Goal: Transaction & Acquisition: Book appointment/travel/reservation

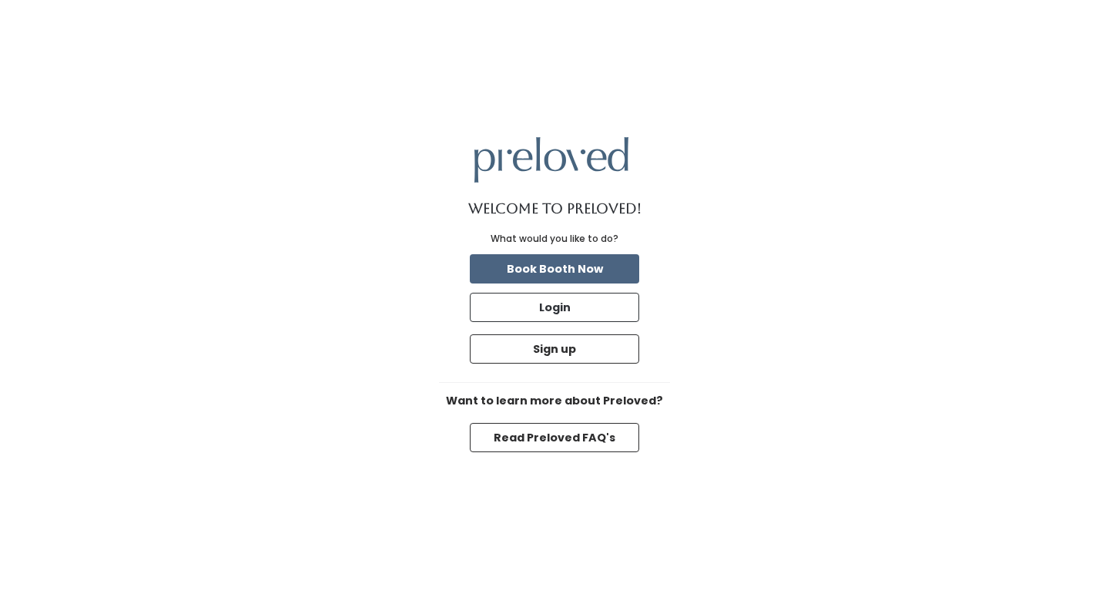
click at [581, 276] on button "Book Booth Now" at bounding box center [554, 268] width 169 height 29
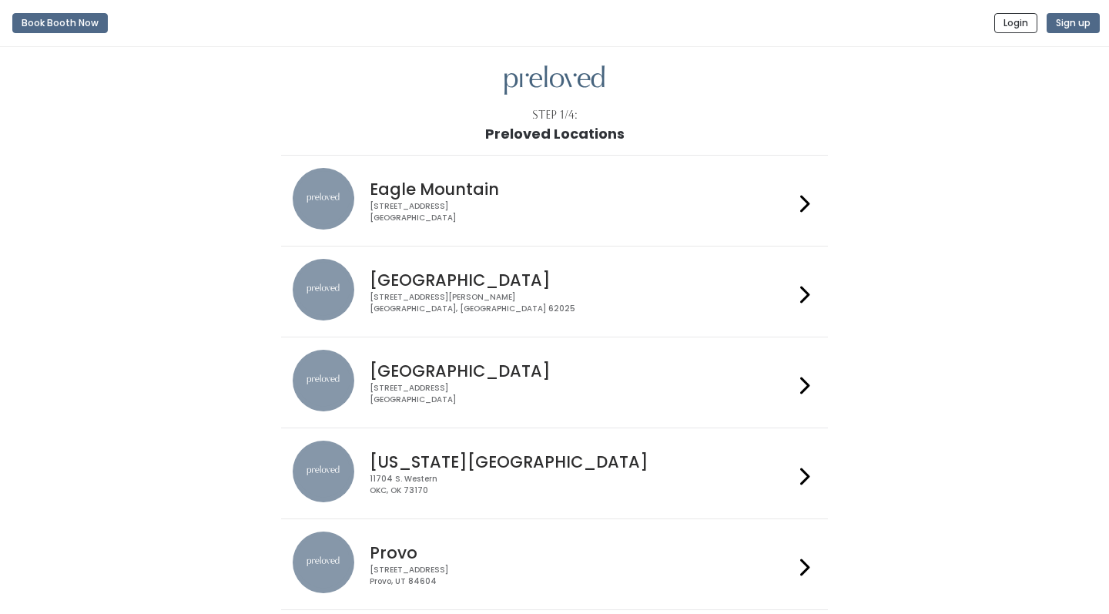
click at [553, 196] on h4 "Eagle Mountain" at bounding box center [581, 189] width 423 height 18
click at [544, 202] on div "4342 E Pony Express Pkwy Suite 200 Eagle Mountain, UT 84005" at bounding box center [581, 212] width 423 height 22
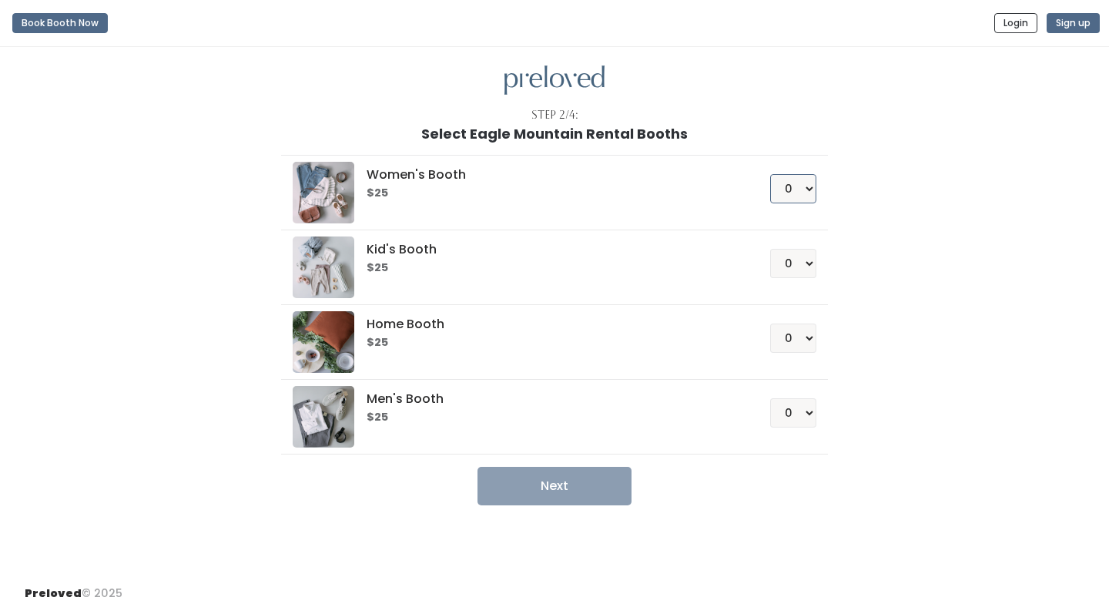
select select "1"
click at [566, 490] on button "Next" at bounding box center [554, 486] width 154 height 38
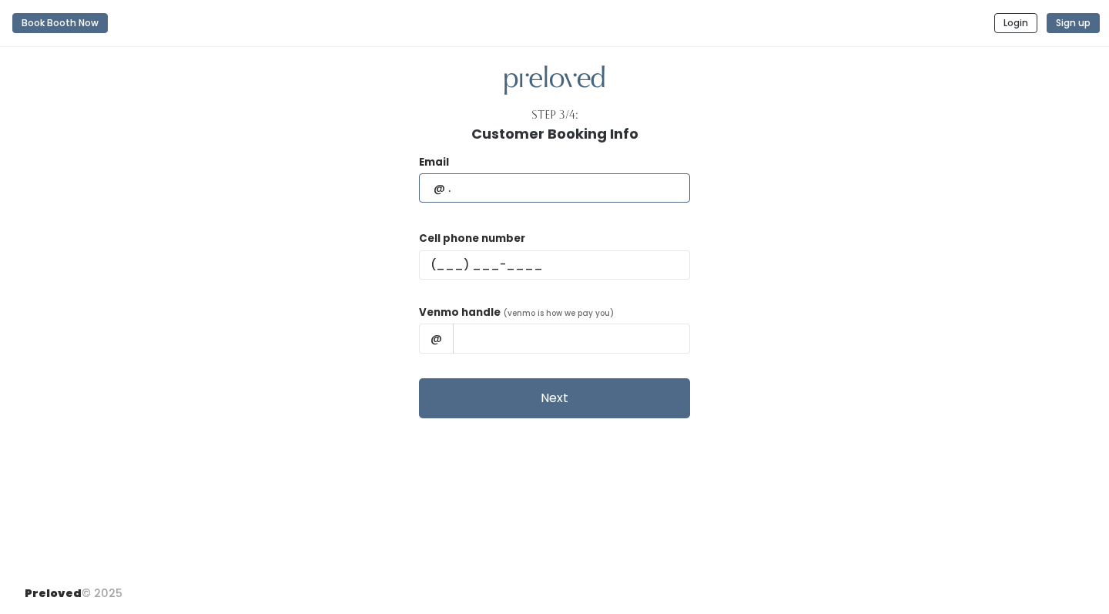
click at [504, 186] on input "text" at bounding box center [554, 187] width 271 height 29
type input "carina.sanchez17@gmail.com"
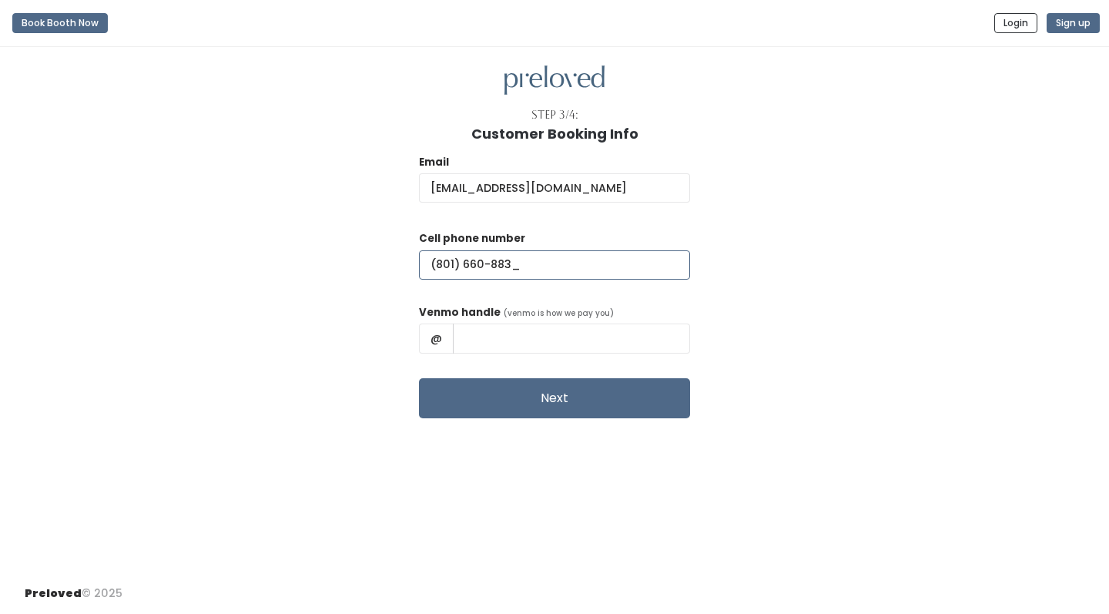
type input "(801) 660-8830"
click at [492, 342] on input "text" at bounding box center [571, 337] width 237 height 29
type input "Carina-Moss-1"
click at [563, 397] on button "Next" at bounding box center [554, 398] width 271 height 40
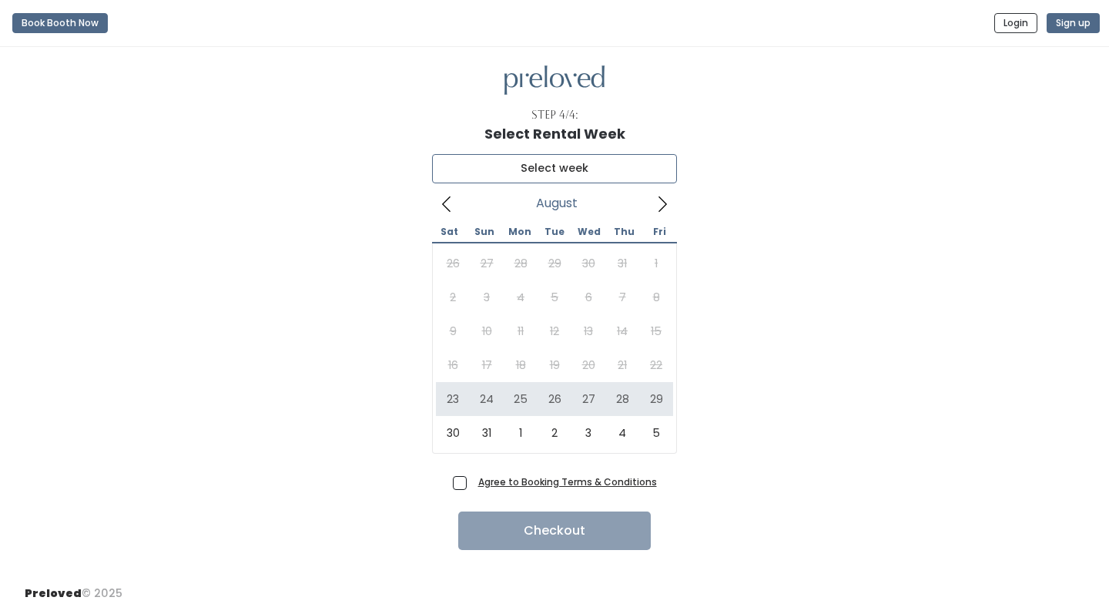
type input "[DATE] to [DATE]"
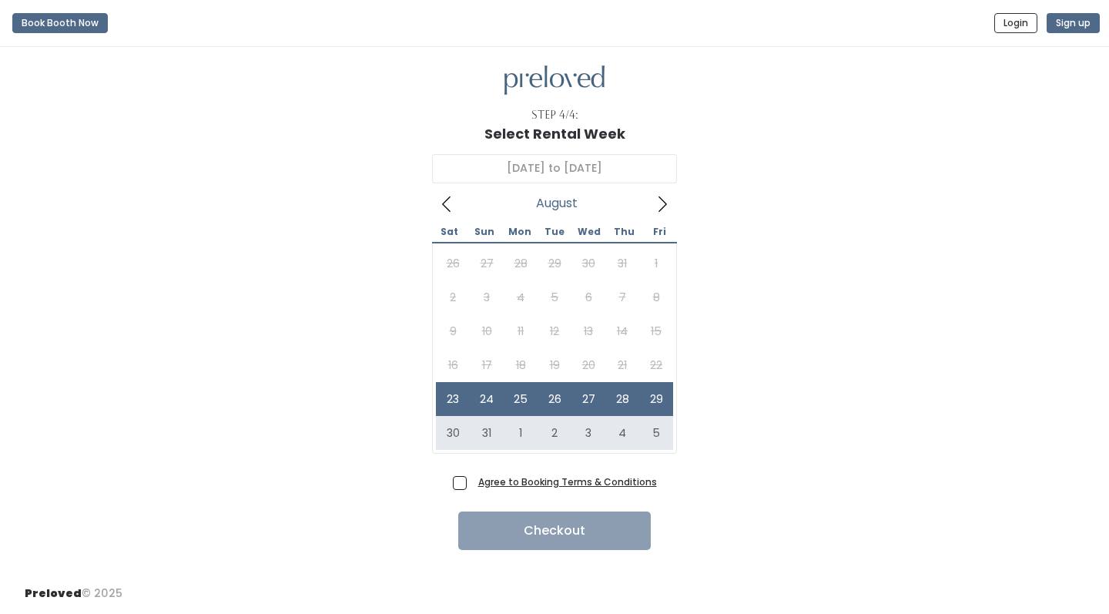
click at [510, 480] on u "Agree to Booking Terms & Conditions" at bounding box center [567, 481] width 179 height 13
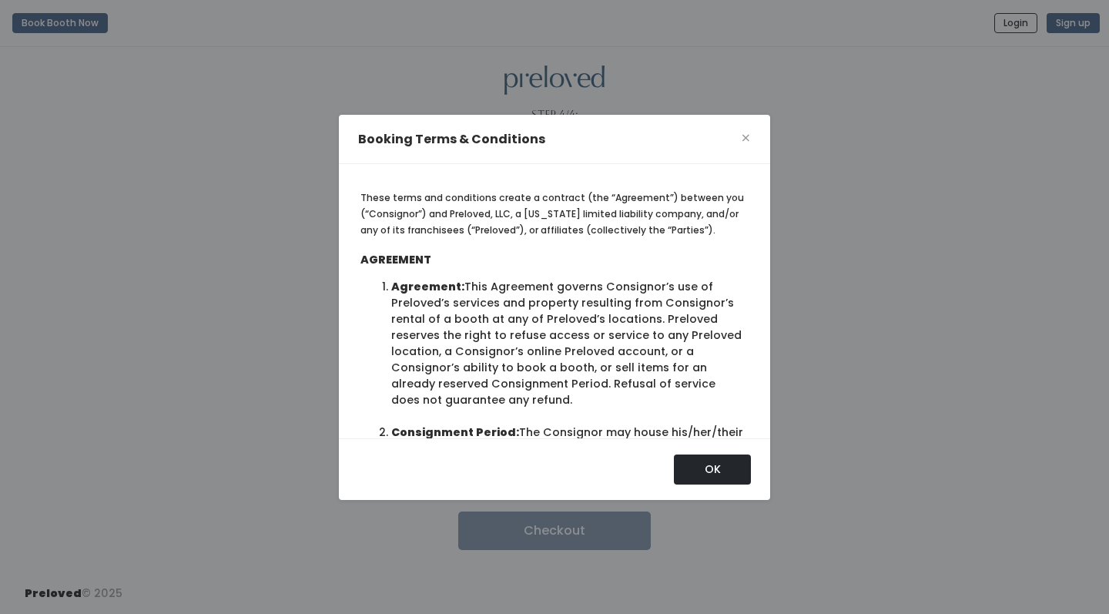
click at [711, 472] on button "OK" at bounding box center [712, 468] width 77 height 29
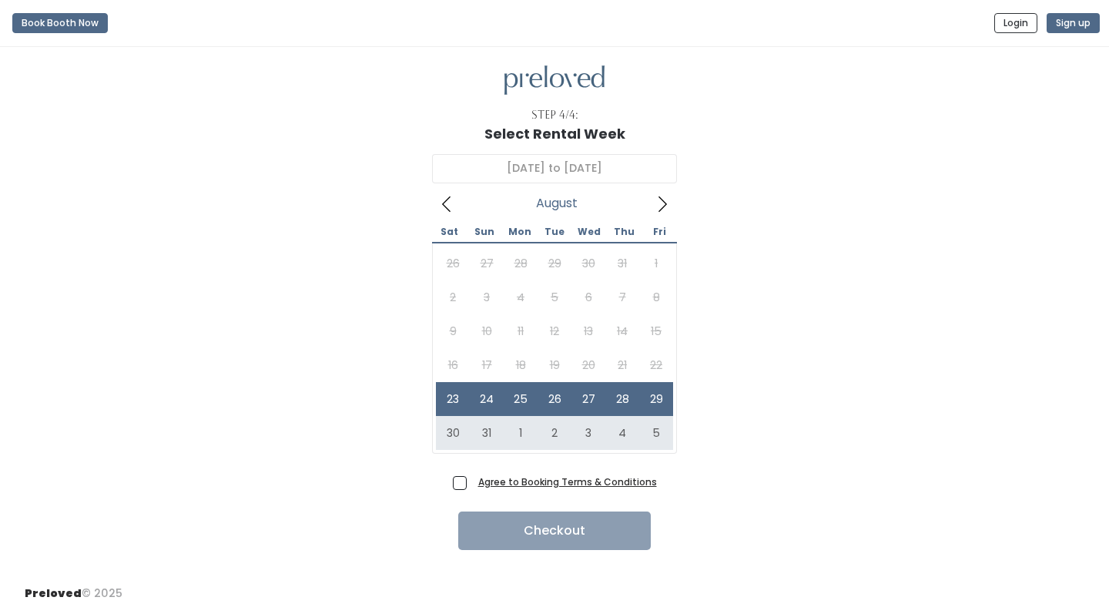
click at [472, 483] on span "Agree to Booking Terms & Conditions" at bounding box center [564, 481] width 185 height 15
click at [472, 483] on input "Agree to Booking Terms & Conditions" at bounding box center [477, 479] width 10 height 10
checkbox input "true"
click at [521, 527] on button "Checkout" at bounding box center [554, 530] width 192 height 38
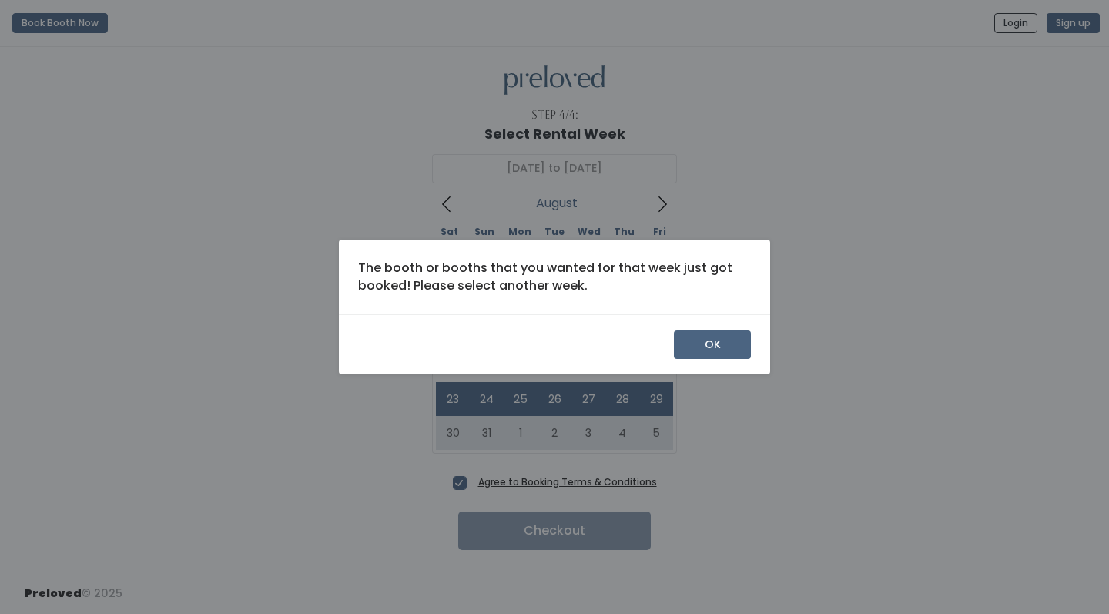
click at [701, 346] on button "OK" at bounding box center [712, 344] width 77 height 29
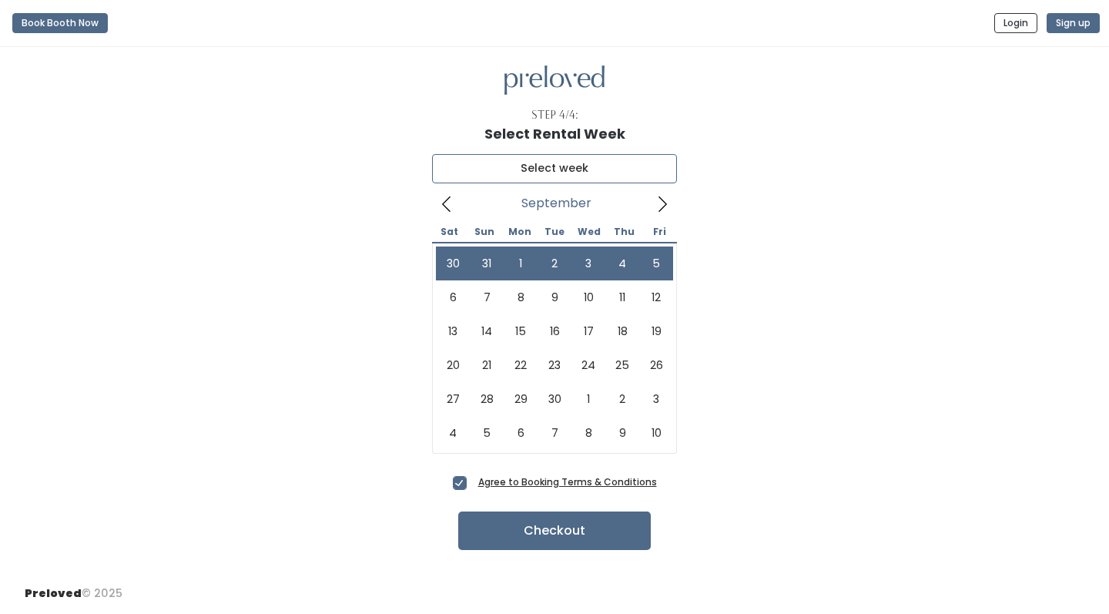
type input "[DATE] to [DATE]"
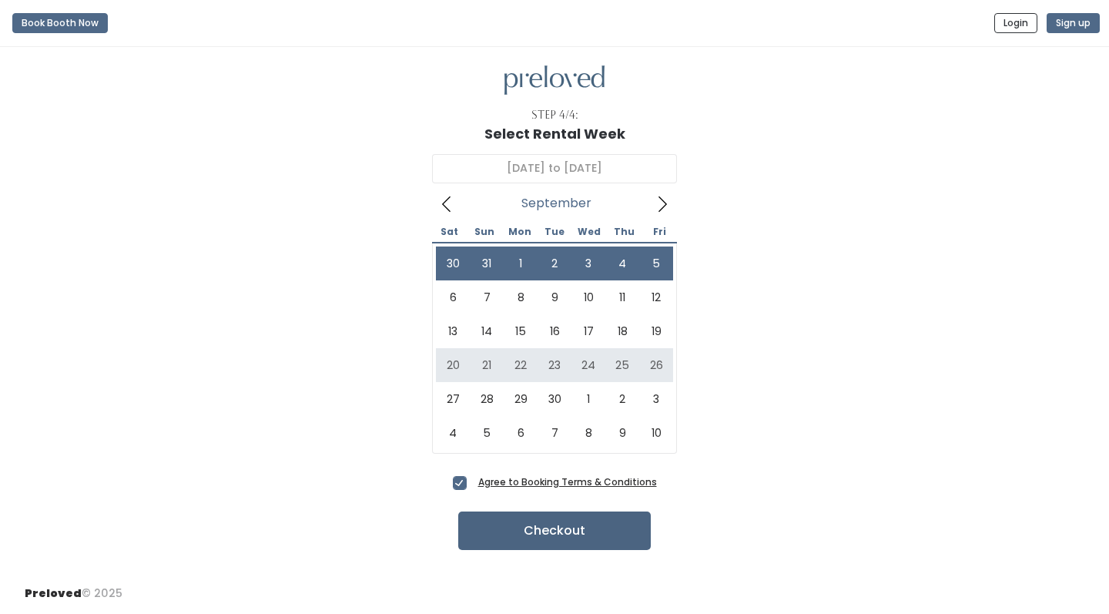
click at [594, 537] on button "Checkout" at bounding box center [554, 530] width 192 height 38
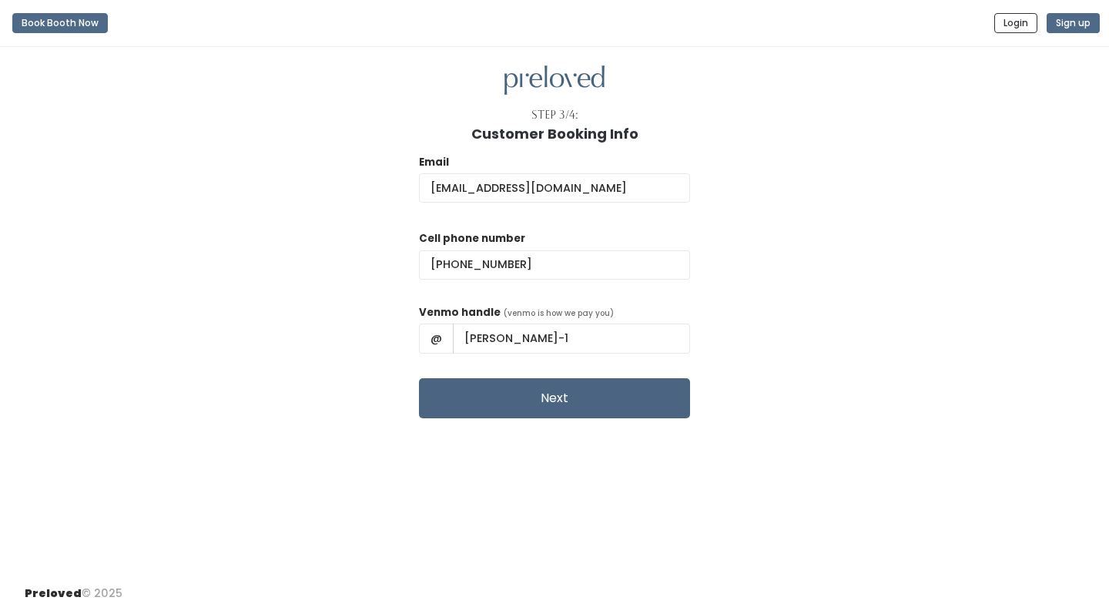
click at [584, 397] on button "Next" at bounding box center [554, 398] width 271 height 40
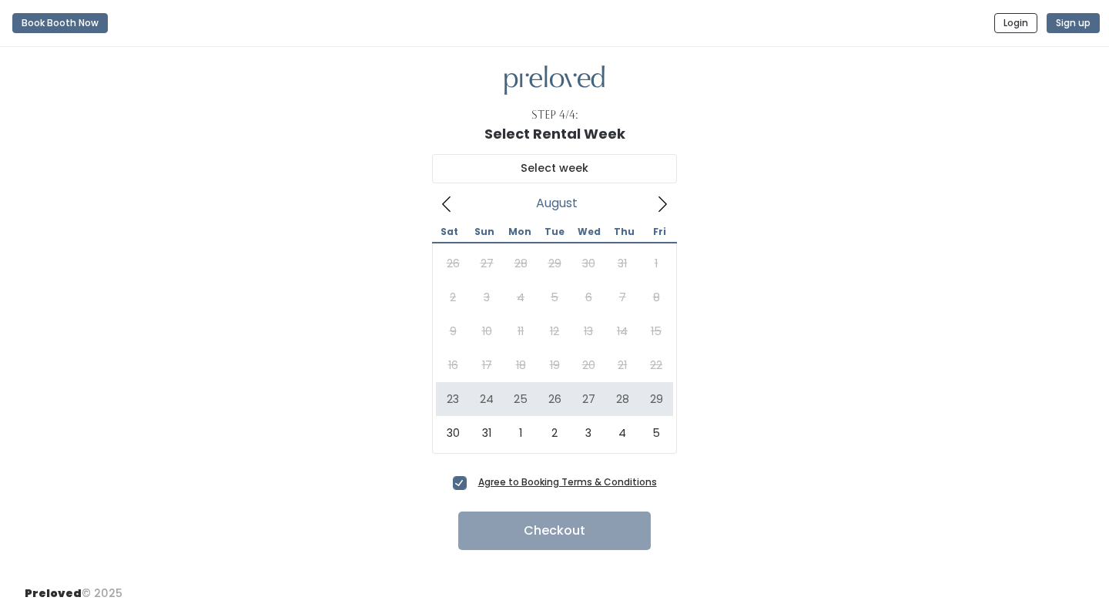
click at [661, 208] on icon at bounding box center [662, 204] width 17 height 17
